Goal: Navigation & Orientation: Find specific page/section

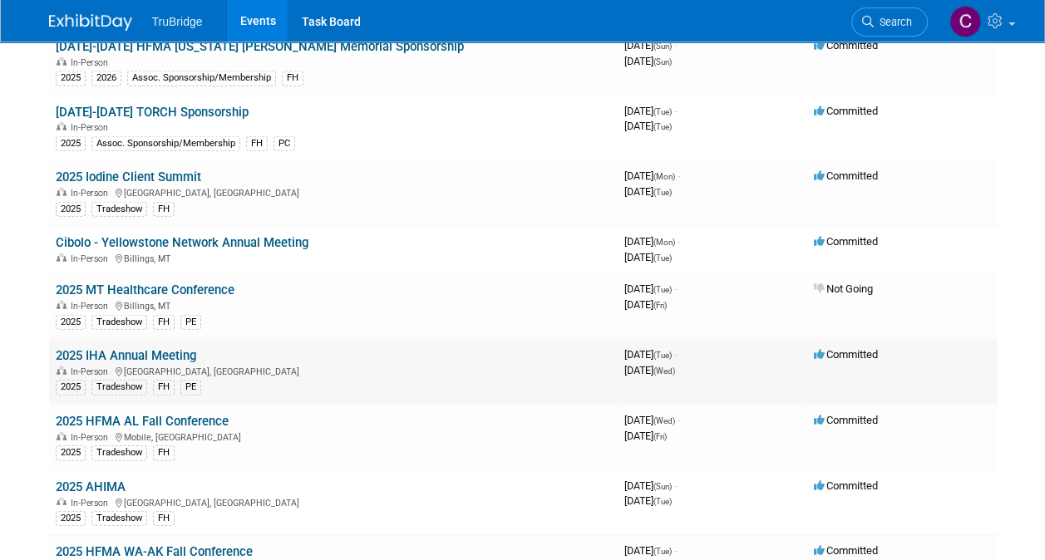
scroll to position [2178, 0]
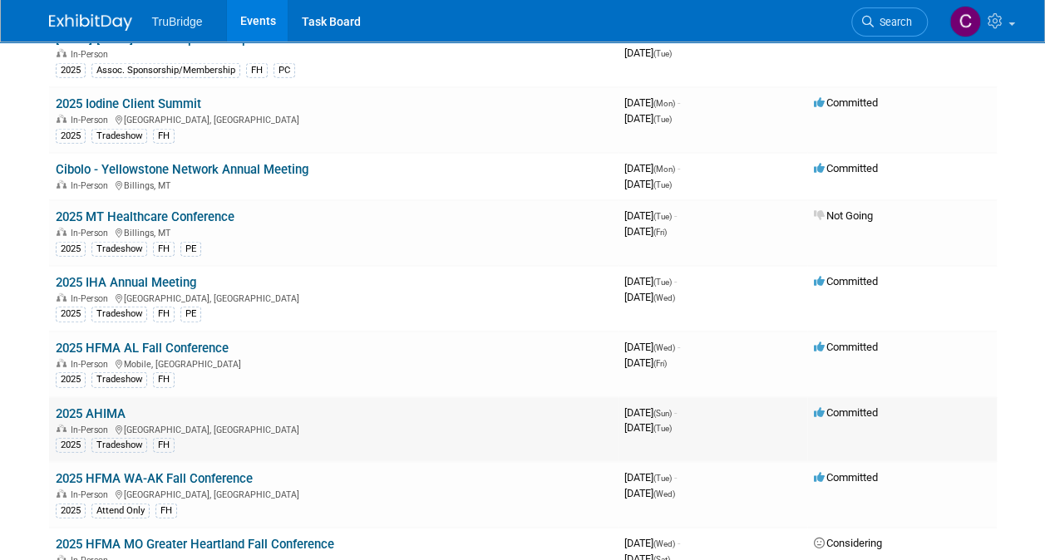
click at [107, 406] on link "2025 AHIMA" at bounding box center [91, 413] width 70 height 15
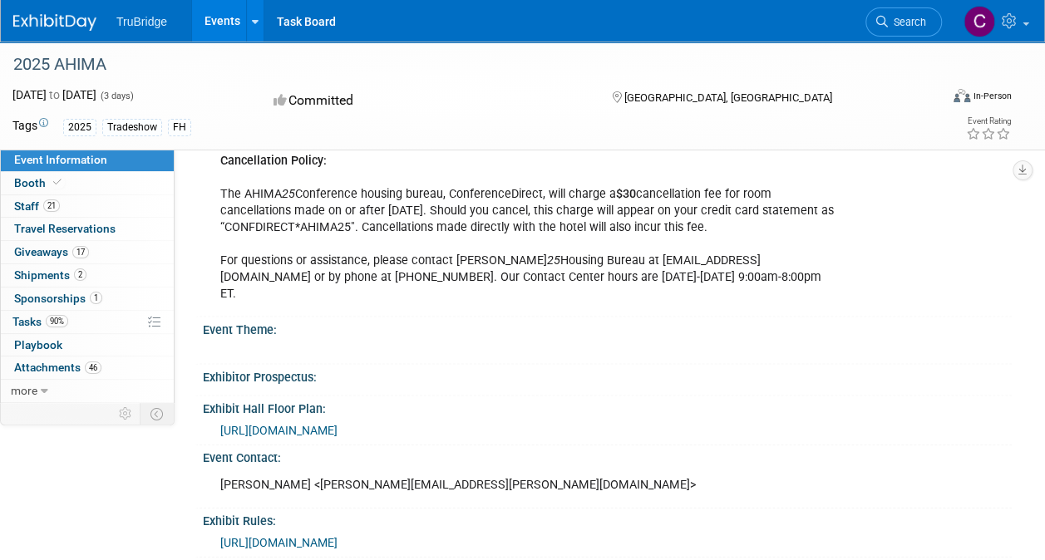
scroll to position [1663, 0]
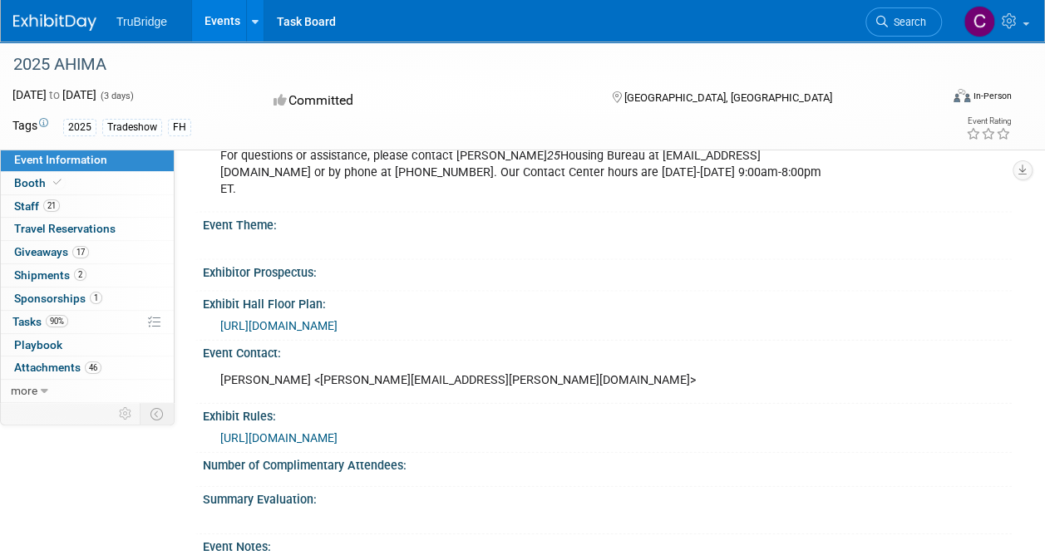
click at [338, 319] on span "https://events.jspargo.com/AHIMA25/Public/EventMap.aspx?shMode=E&ID=115716" at bounding box center [278, 325] width 117 height 13
